Goal: Task Accomplishment & Management: Use online tool/utility

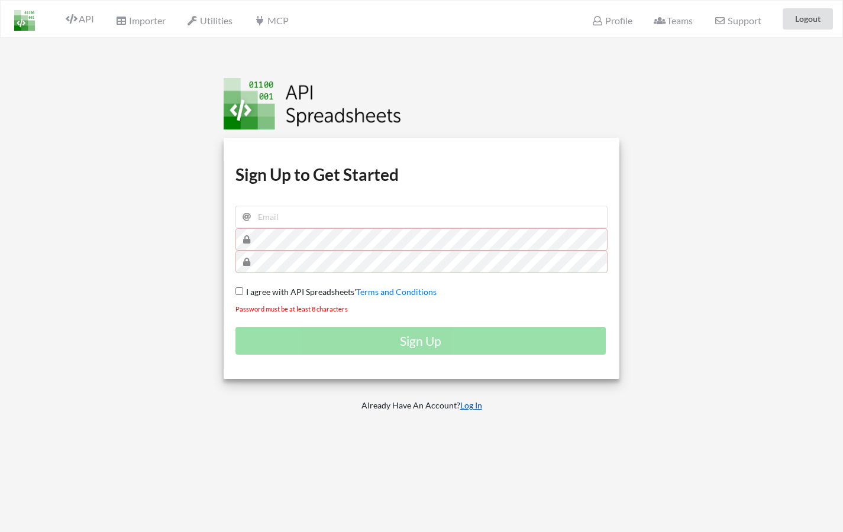
click at [468, 405] on link "Log In" at bounding box center [471, 405] width 22 height 10
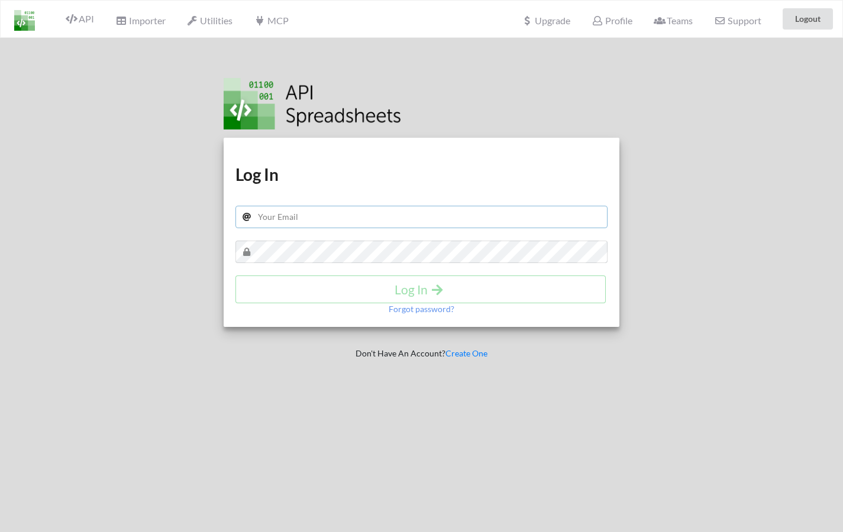
click at [334, 221] on input "text" at bounding box center [421, 217] width 373 height 22
type input "[EMAIL_ADDRESS][DOMAIN_NAME]"
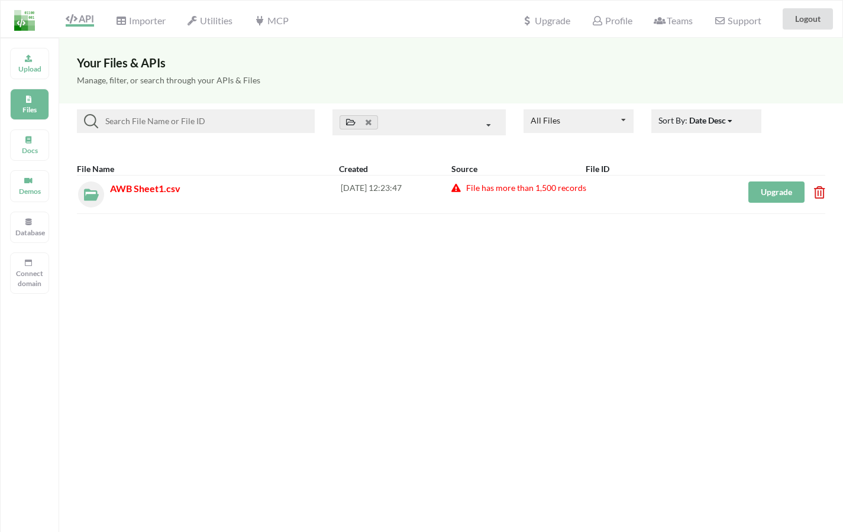
click at [817, 191] on icon at bounding box center [816, 188] width 4 height 5
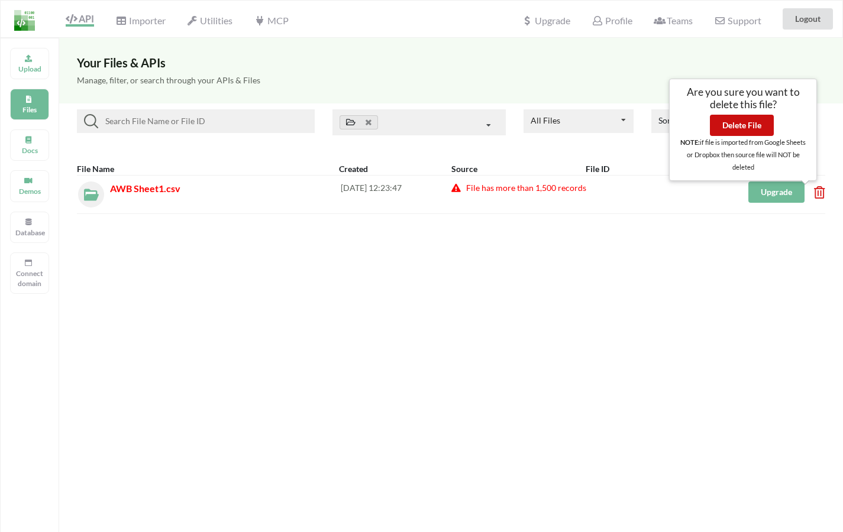
click at [758, 132] on button "Delete File" at bounding box center [742, 125] width 64 height 21
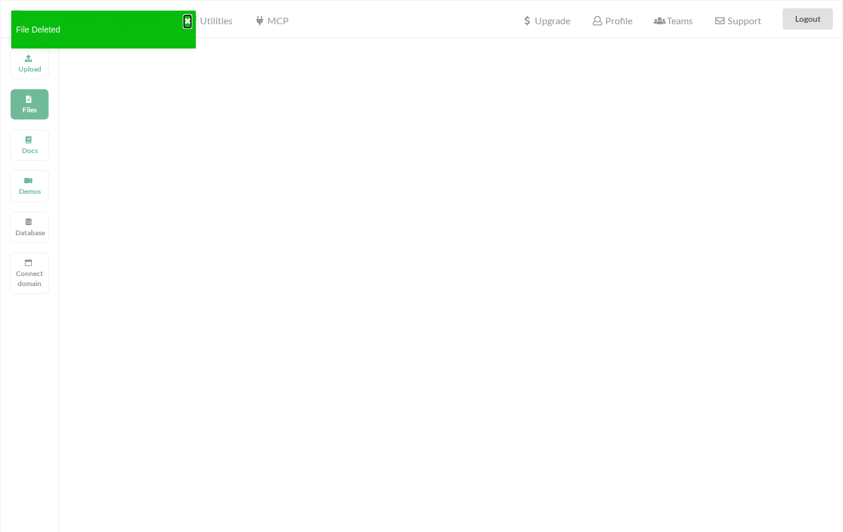
click at [187, 22] on button "✖" at bounding box center [187, 21] width 7 height 12
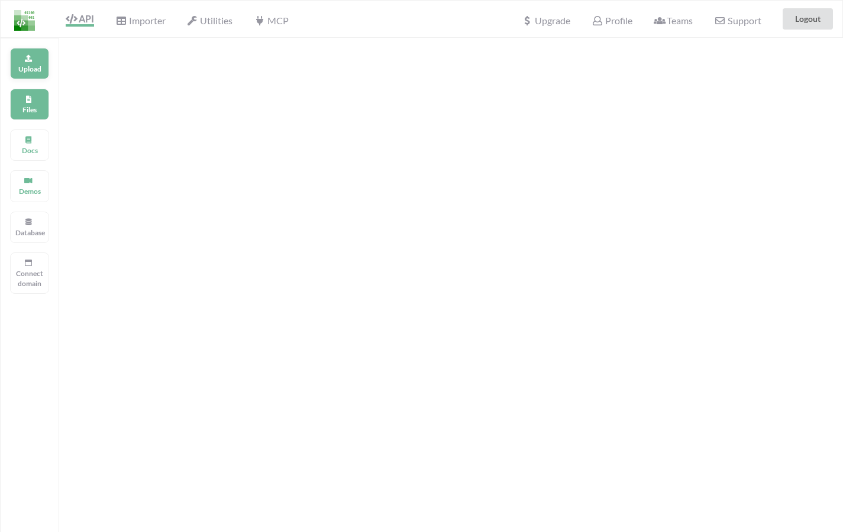
click at [25, 54] on icon at bounding box center [28, 56] width 8 height 7
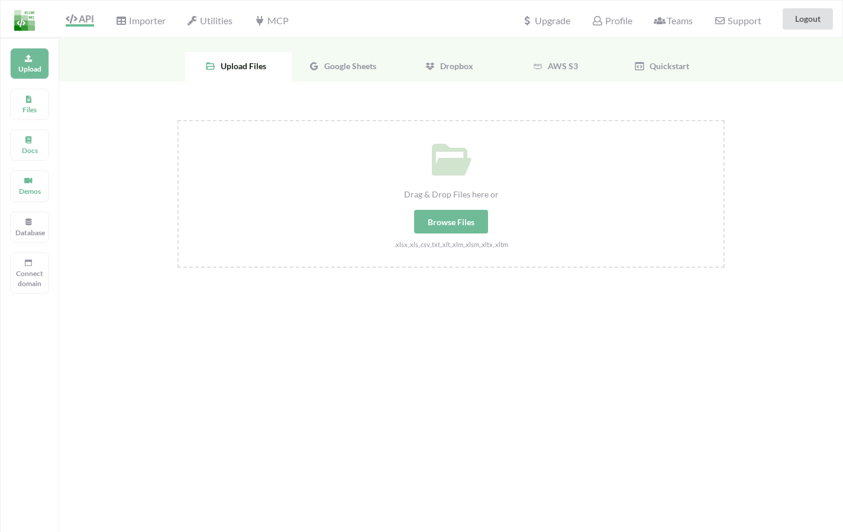
click at [432, 228] on div "Browse Files" at bounding box center [451, 222] width 74 height 24
click at [177, 120] on input "Drag & Drop Files here or Browse Files .xlsx,.xls,.csv,.txt,.xlt,.xlm,.xlsm,.xl…" at bounding box center [177, 120] width 0 height 0
type input "C:\fakepath\AWB Spreadsheet.xlsx"
